Goal: Find contact information: Find contact information

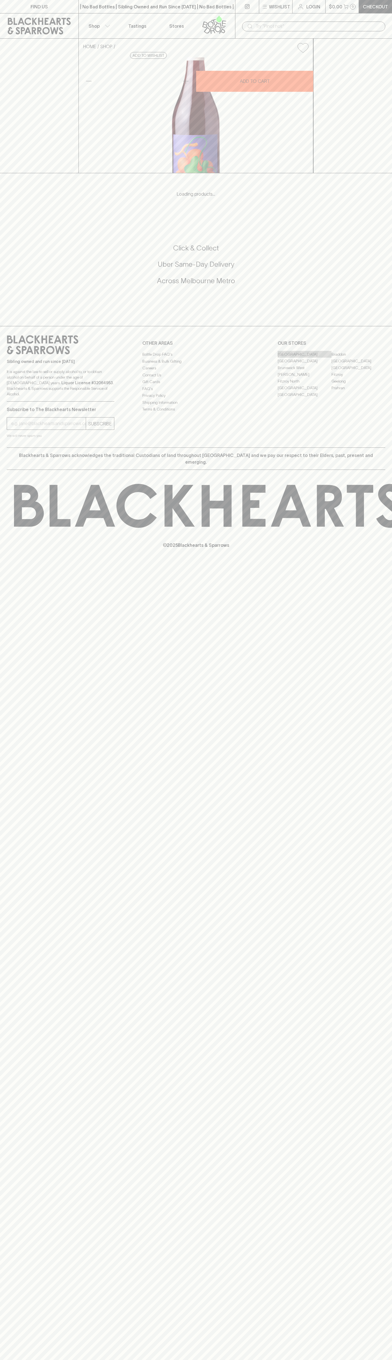
click at [304, 358] on link "[GEOGRAPHIC_DATA]" at bounding box center [304, 354] width 54 height 7
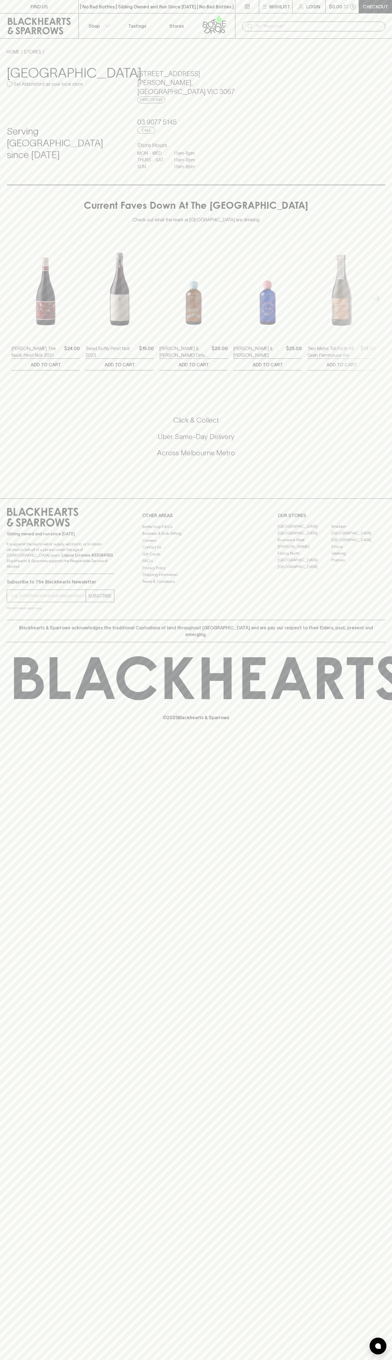
click at [185, 18] on link "Stores" at bounding box center [176, 25] width 39 height 25
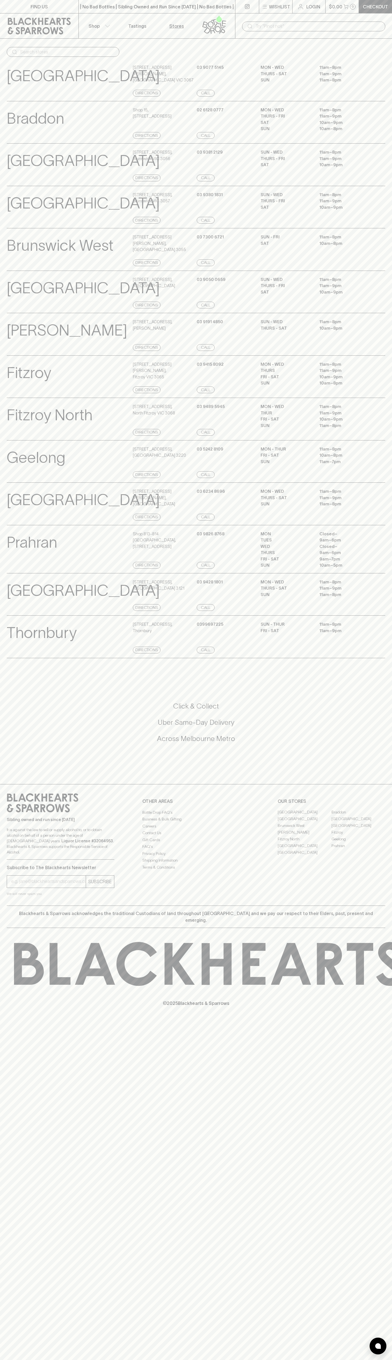
click at [303, 1360] on html "FIND US | No Bad Bottles | Sibling Owned and Run Since [DATE] | No Bad Bottles …" at bounding box center [196, 680] width 392 height 1360
click at [2, 1050] on div "FIND US | No Bad Bottles | Sibling Owned and Run Since [DATE] | No Bad Bottles …" at bounding box center [196, 680] width 392 height 1360
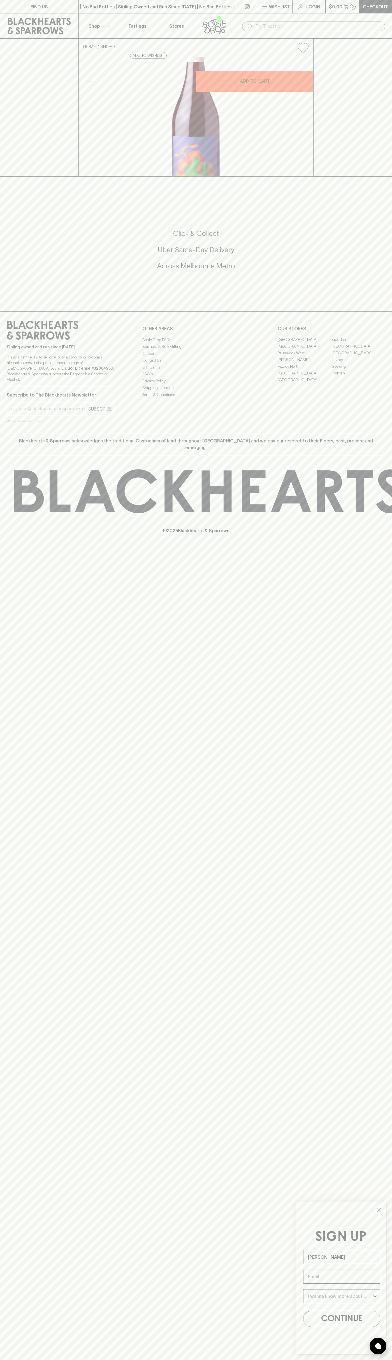
type input "John Smith"
